Goal: Find specific page/section: Find specific page/section

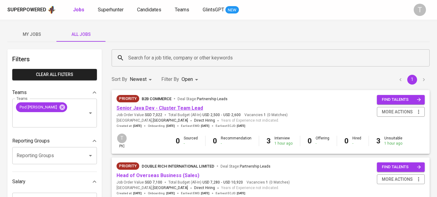
click at [153, 106] on link "Senior Java Dev - Cluster Team Lead" at bounding box center [159, 108] width 86 height 6
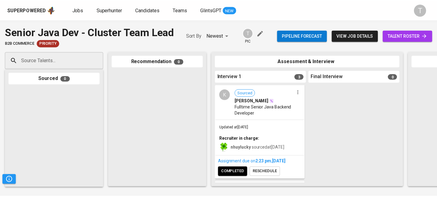
scroll to position [176, 0]
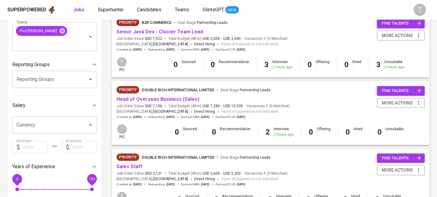
scroll to position [201, 0]
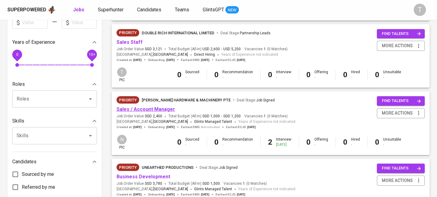
click at [163, 112] on link "Sales / Account Manager" at bounding box center [145, 109] width 59 height 6
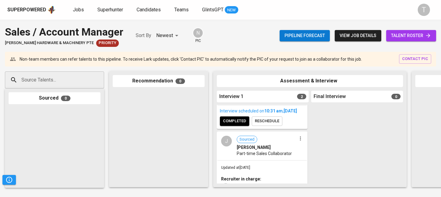
scroll to position [88, 0]
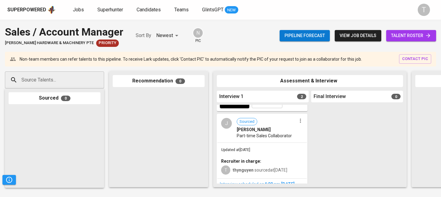
click at [276, 136] on span "Part-time Sales Collaborator" at bounding box center [264, 136] width 55 height 6
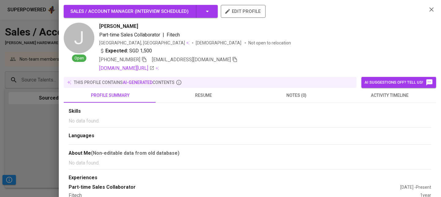
click at [52, 120] on div at bounding box center [220, 98] width 441 height 197
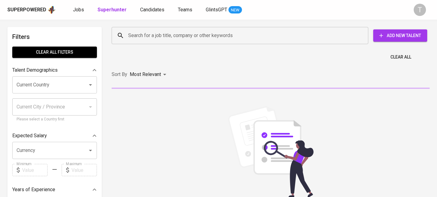
click at [231, 31] on input "Search for a job title, company or other keywords" at bounding box center [241, 36] width 229 height 12
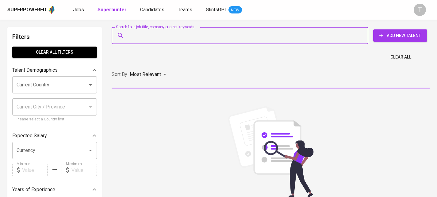
paste input "[PERSON_NAME] [PERSON_NAME][EMAIL_ADDRESS][DOMAIN_NAME]"
type input "[PERSON_NAME] [PERSON_NAME][EMAIL_ADDRESS][DOMAIN_NAME]"
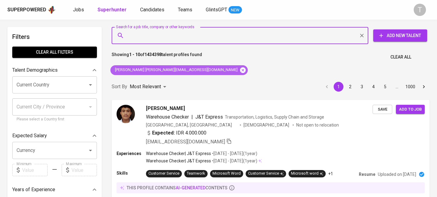
click at [240, 72] on icon at bounding box center [243, 70] width 6 height 6
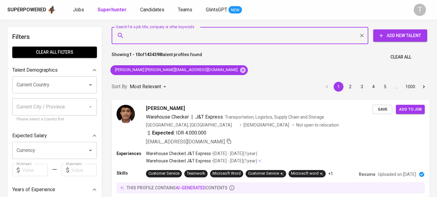
click at [169, 78] on div "Sort By Most Relevant MOST_RELEVANT 1 2 3 4 5 … 1000" at bounding box center [270, 87] width 325 height 19
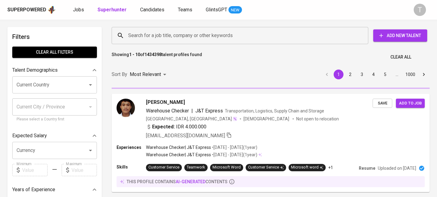
click at [175, 34] on input "Search for a job title, company or other keywords" at bounding box center [241, 36] width 229 height 12
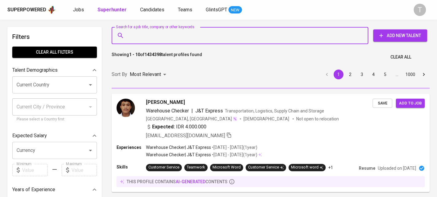
paste input "[PERSON_NAME] [PERSON_NAME][EMAIL_ADDRESS][DOMAIN_NAME]"
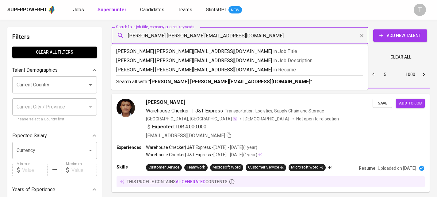
click at [131, 36] on input "[PERSON_NAME] [PERSON_NAME][EMAIL_ADDRESS][DOMAIN_NAME]" at bounding box center [241, 36] width 229 height 12
type input "[PERSON_NAME][EMAIL_ADDRESS][DOMAIN_NAME]"
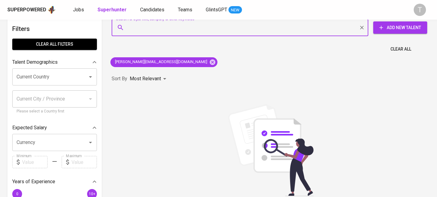
scroll to position [8, 0]
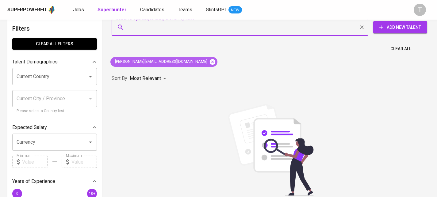
click at [209, 62] on icon at bounding box center [212, 62] width 7 height 7
